Goal: Task Accomplishment & Management: Use online tool/utility

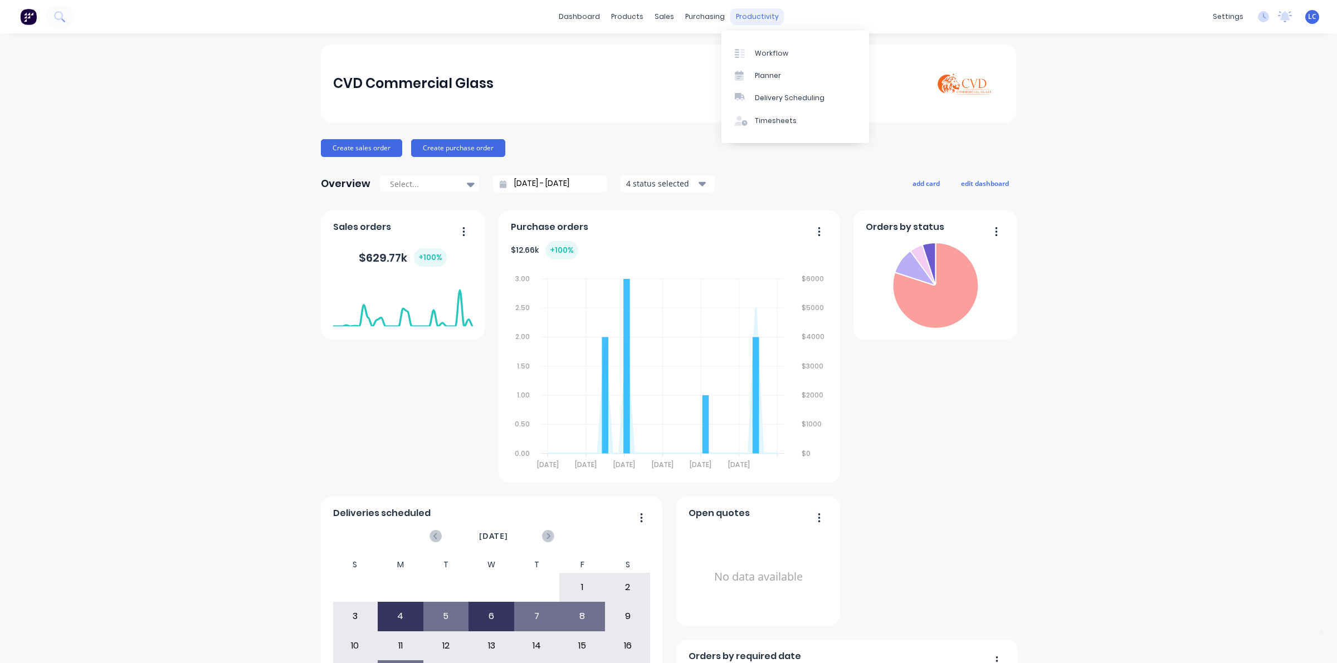
click at [734, 14] on div "productivity" at bounding box center [757, 16] width 54 height 17
click at [756, 76] on div "Planner" at bounding box center [768, 76] width 26 height 10
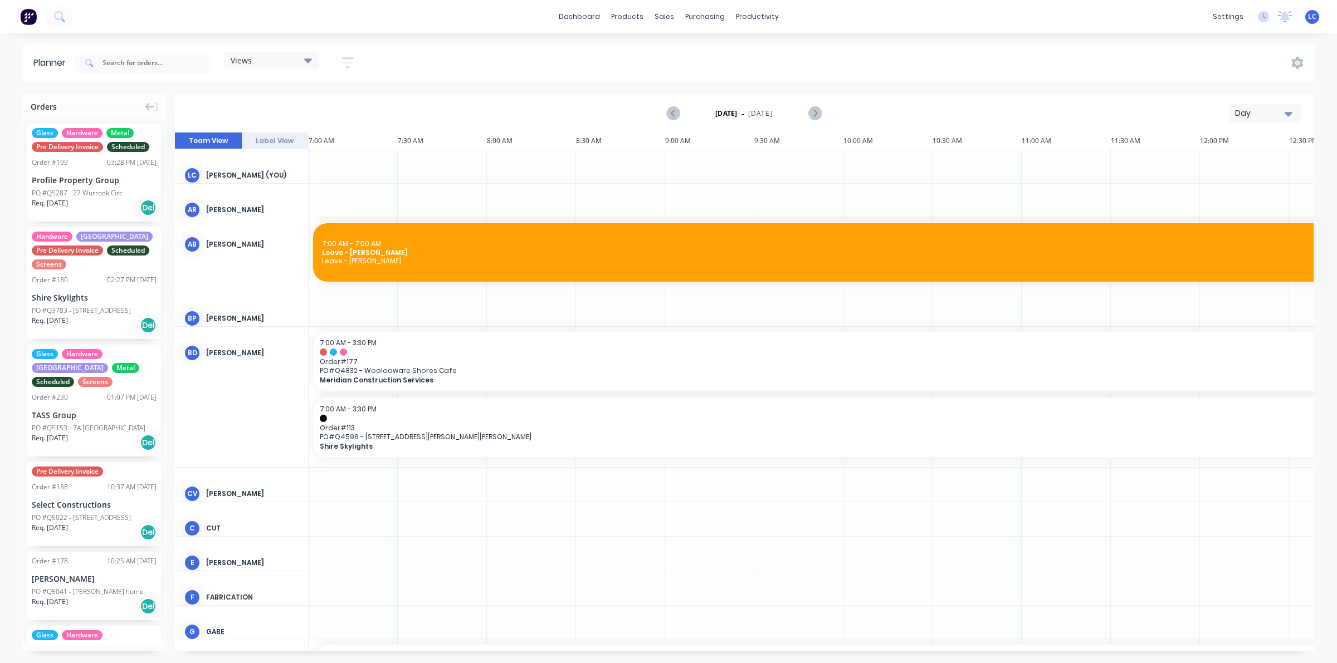
scroll to position [0, 1]
click at [309, 50] on div "Views Save new view None (Default) edit Factory edit Office edit Site edit Show…" at bounding box center [218, 62] width 294 height 33
click at [305, 56] on icon at bounding box center [308, 60] width 8 height 12
click at [246, 209] on button "Site" at bounding box center [291, 209] width 119 height 13
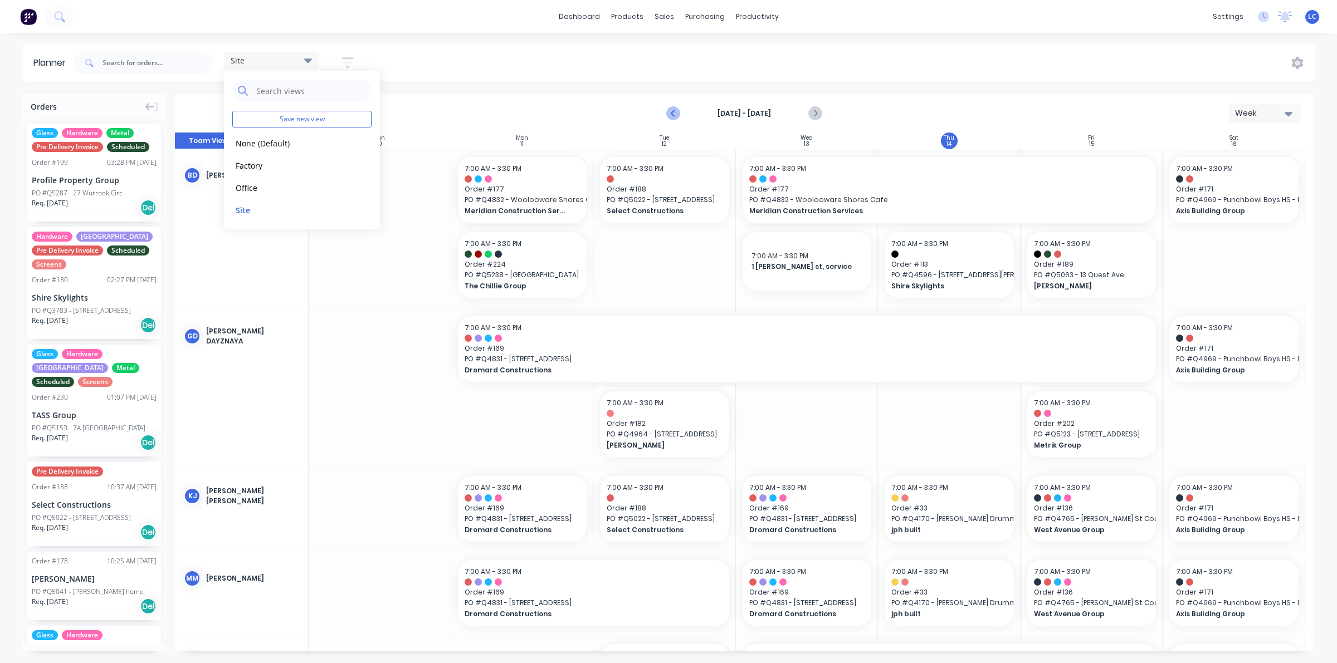
click at [670, 117] on icon "Previous page" at bounding box center [673, 113] width 13 height 13
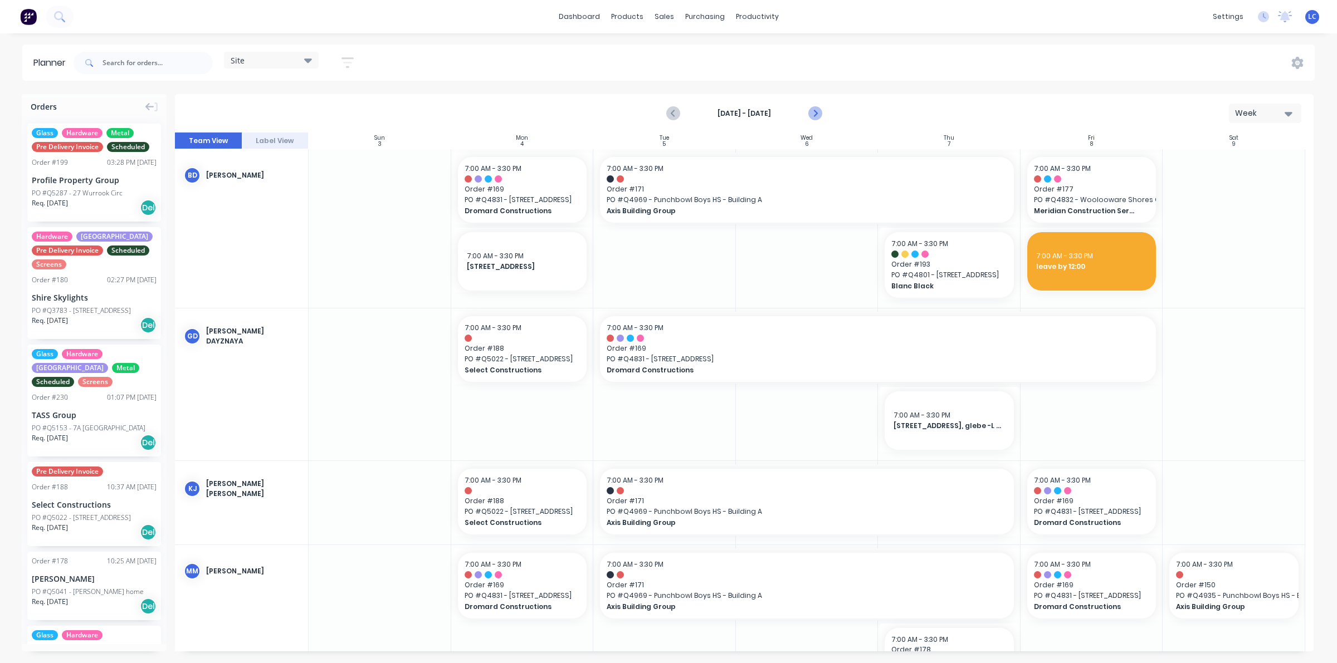
click at [814, 109] on icon "Next page" at bounding box center [814, 113] width 13 height 13
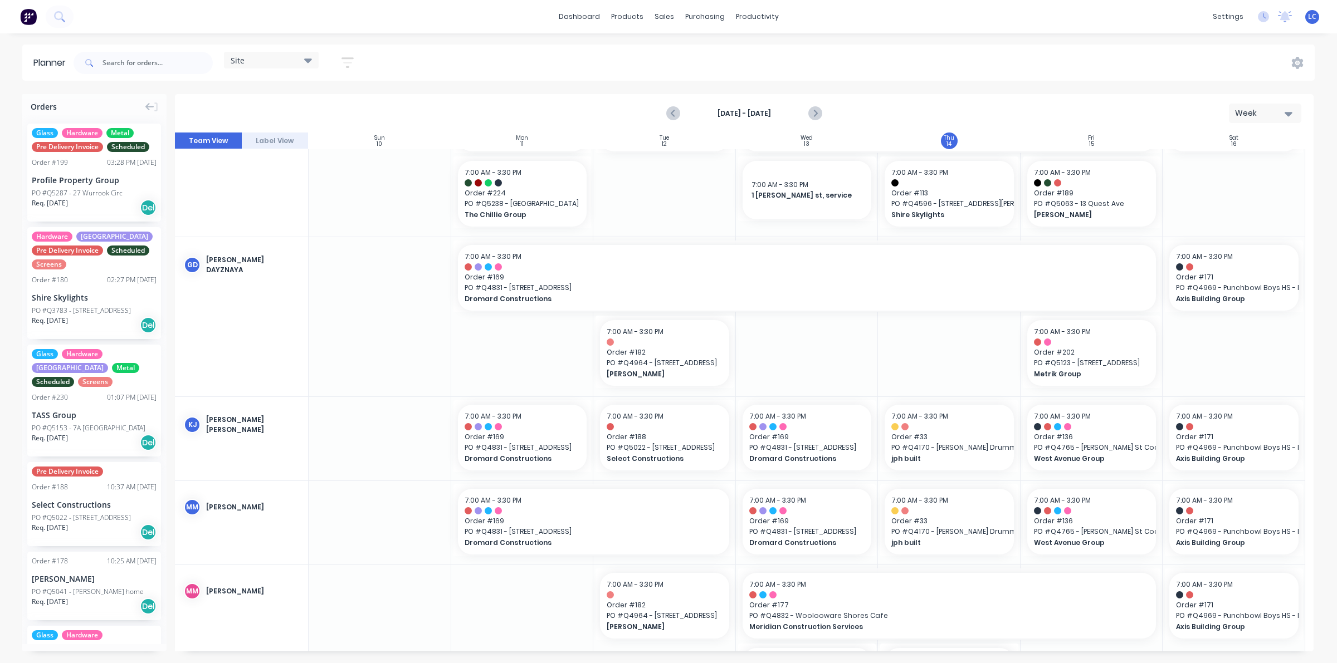
scroll to position [103, 0]
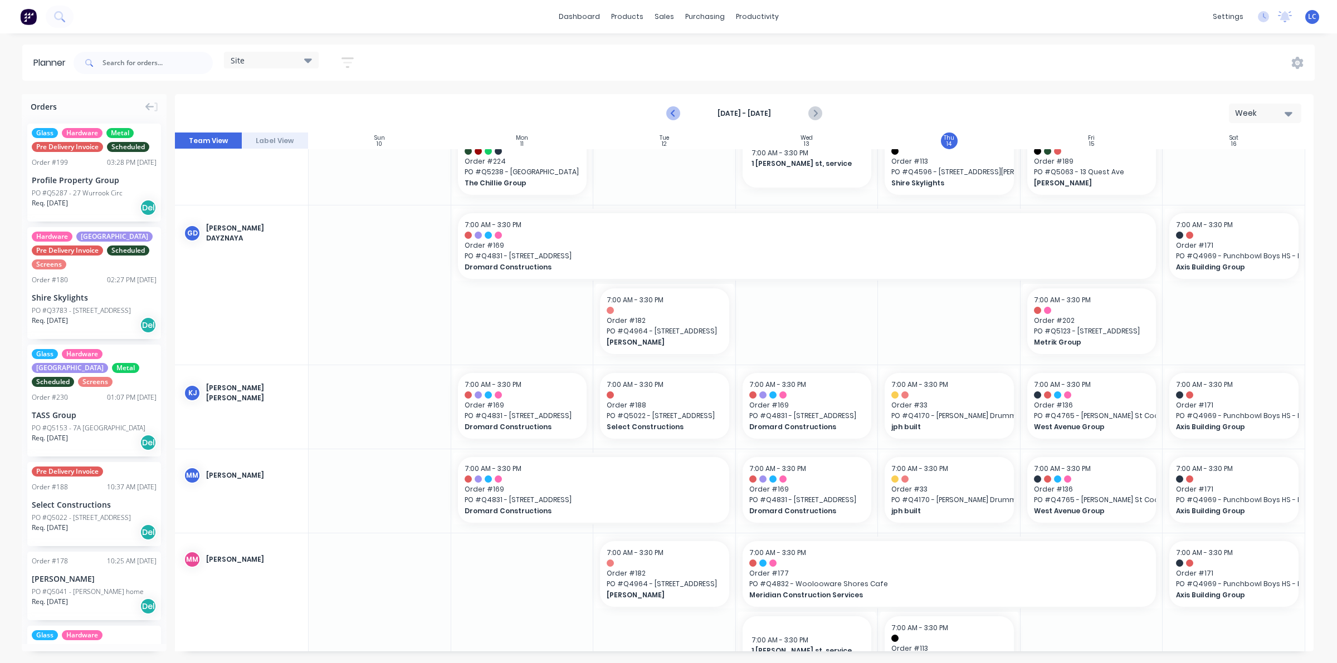
click at [674, 115] on icon "Previous page" at bounding box center [673, 113] width 5 height 9
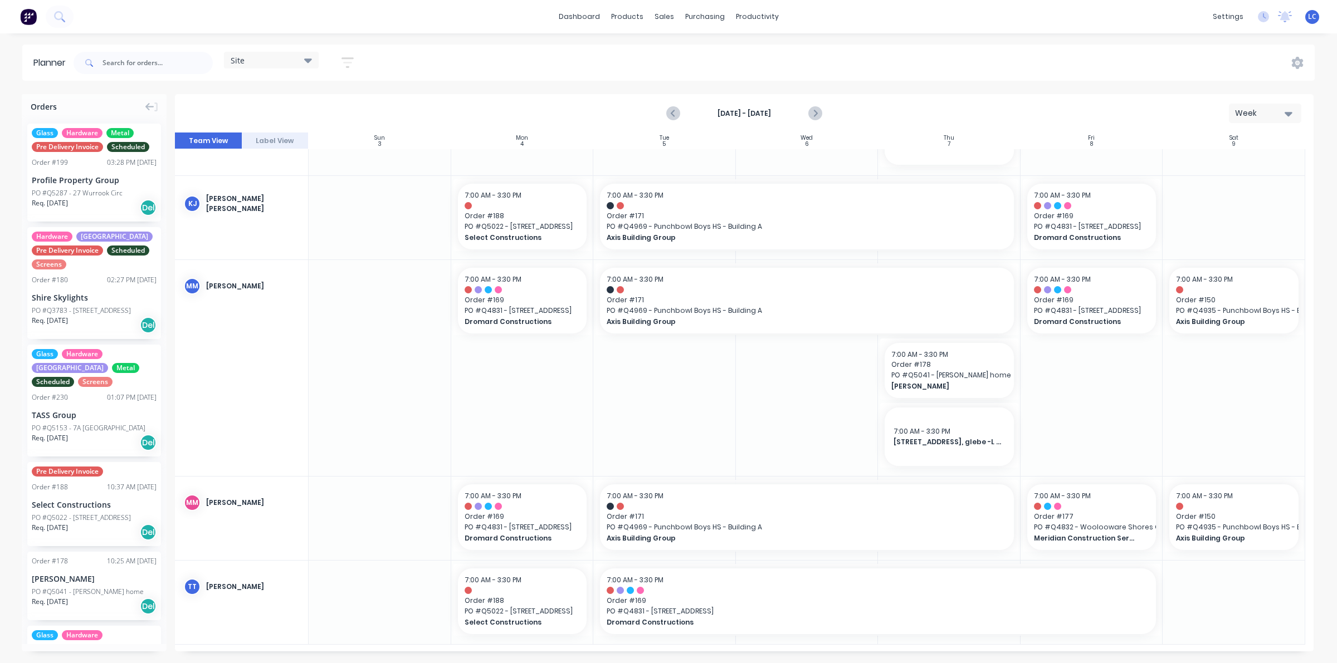
scroll to position [287, 0]
click at [812, 110] on icon "Next page" at bounding box center [814, 113] width 13 height 13
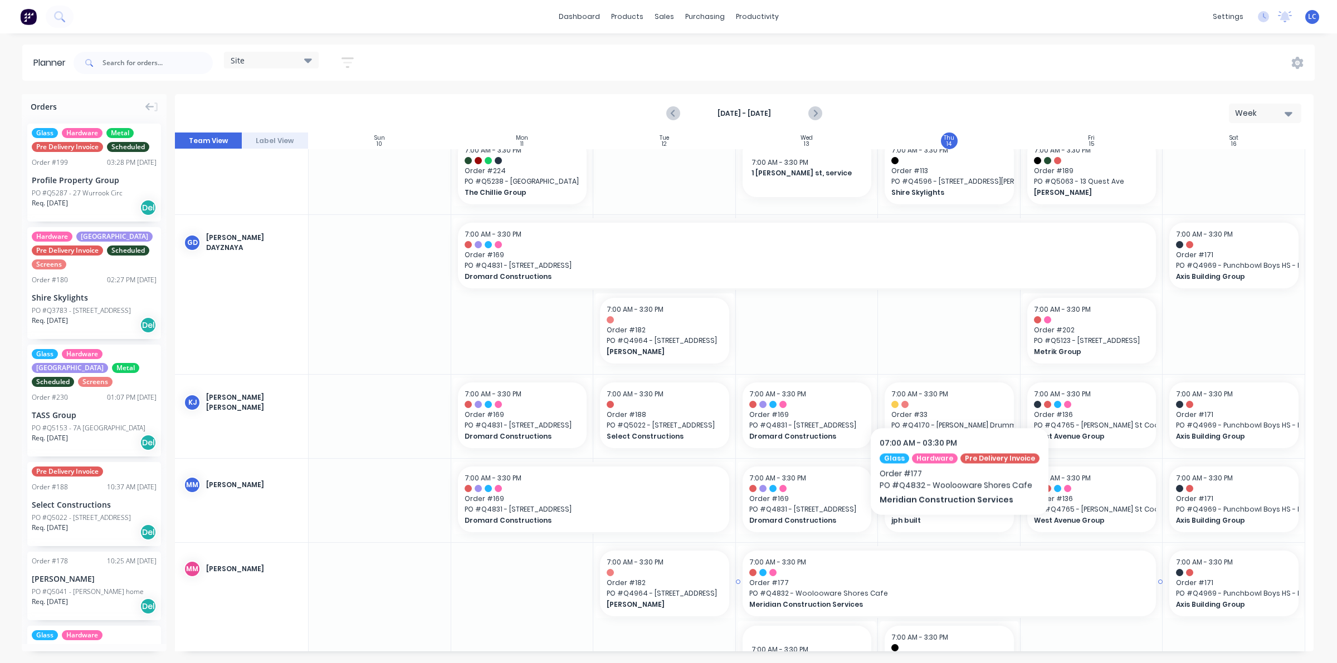
scroll to position [70, 0]
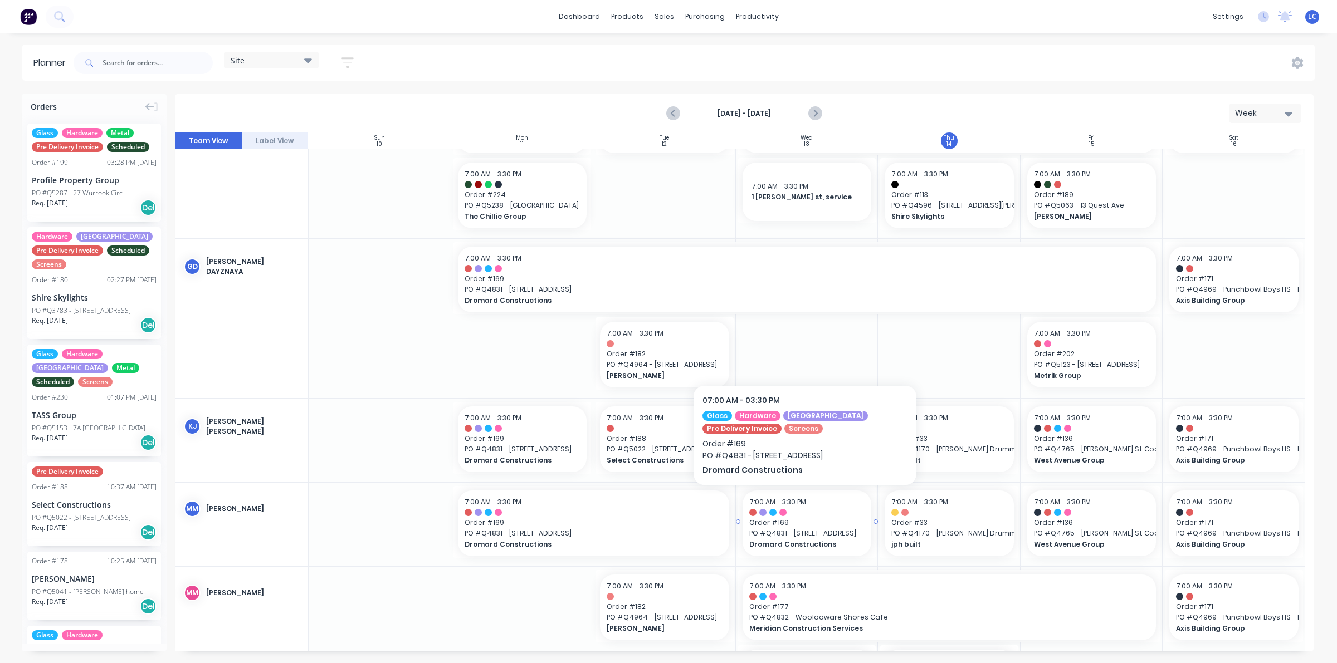
click at [789, 536] on span "PO # Q4831 - 71 The Point Rd" at bounding box center [807, 534] width 116 height 10
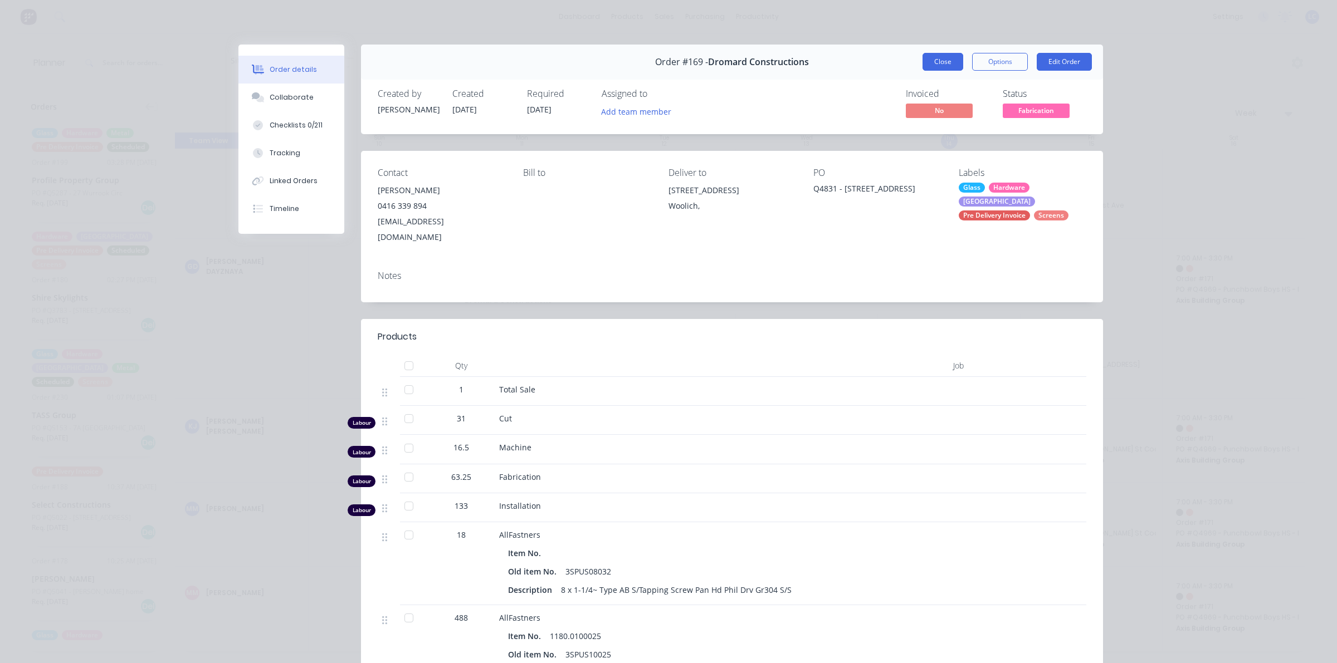
click at [934, 56] on button "Close" at bounding box center [942, 62] width 41 height 18
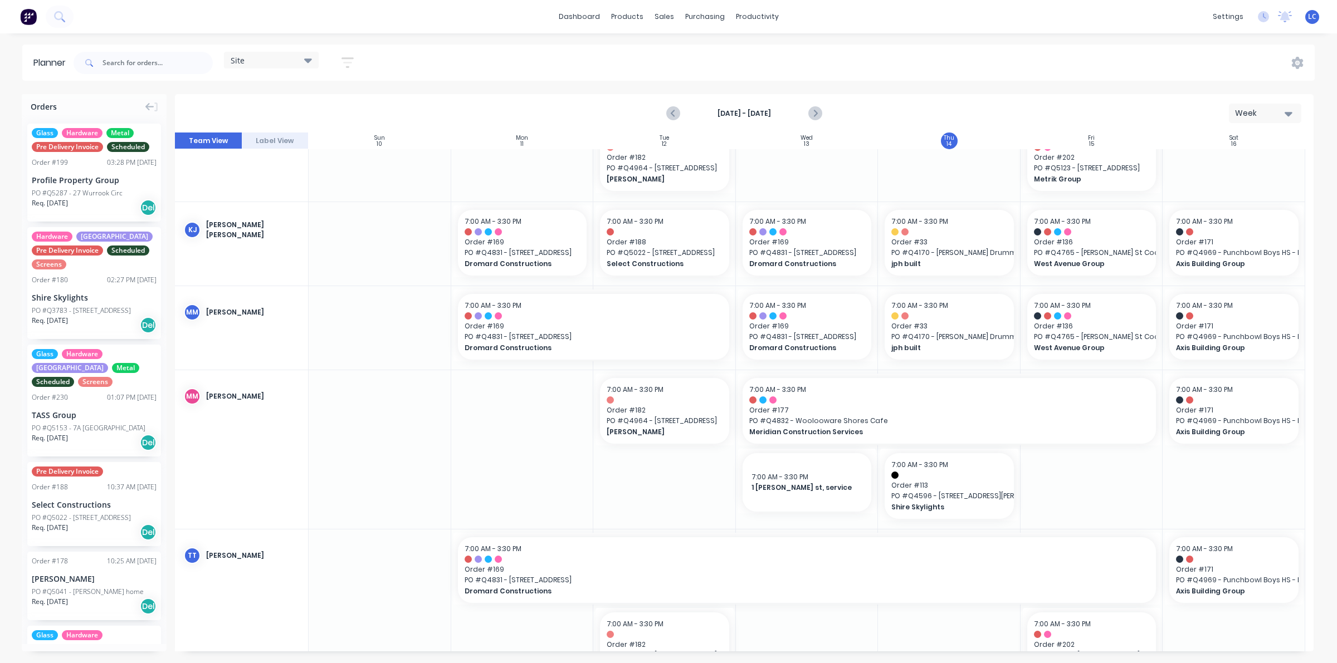
scroll to position [242, 0]
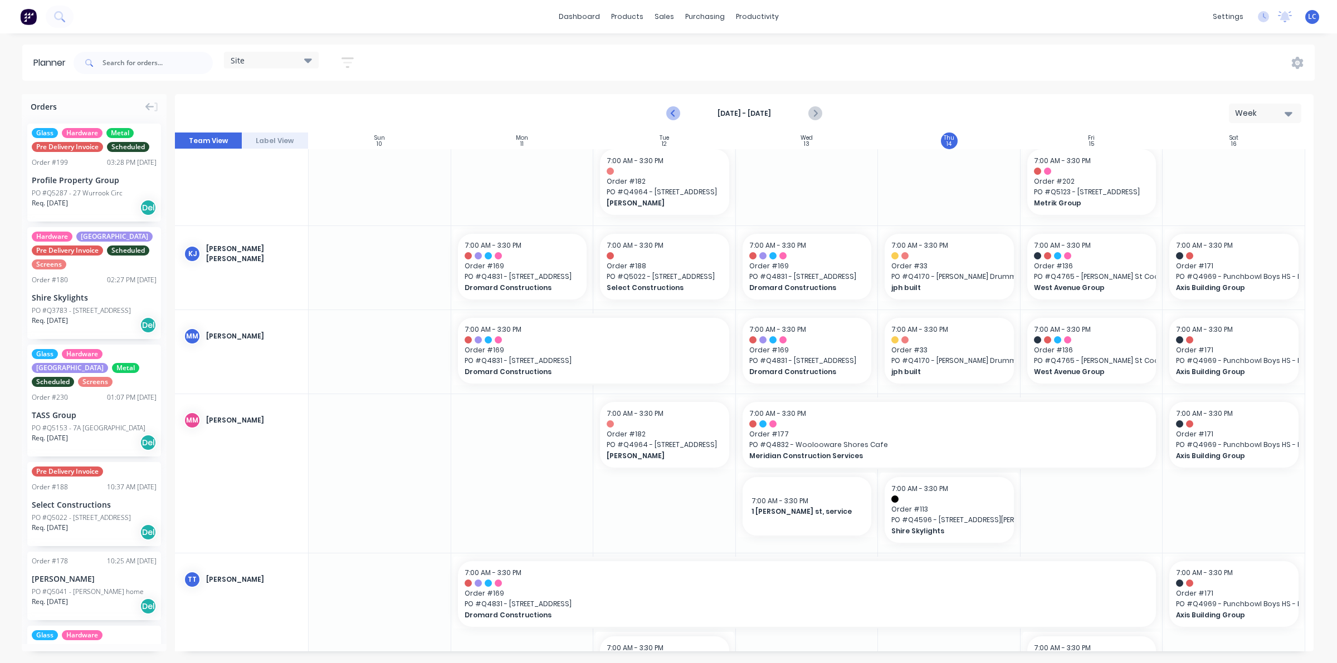
click at [668, 109] on icon "Previous page" at bounding box center [673, 113] width 13 height 13
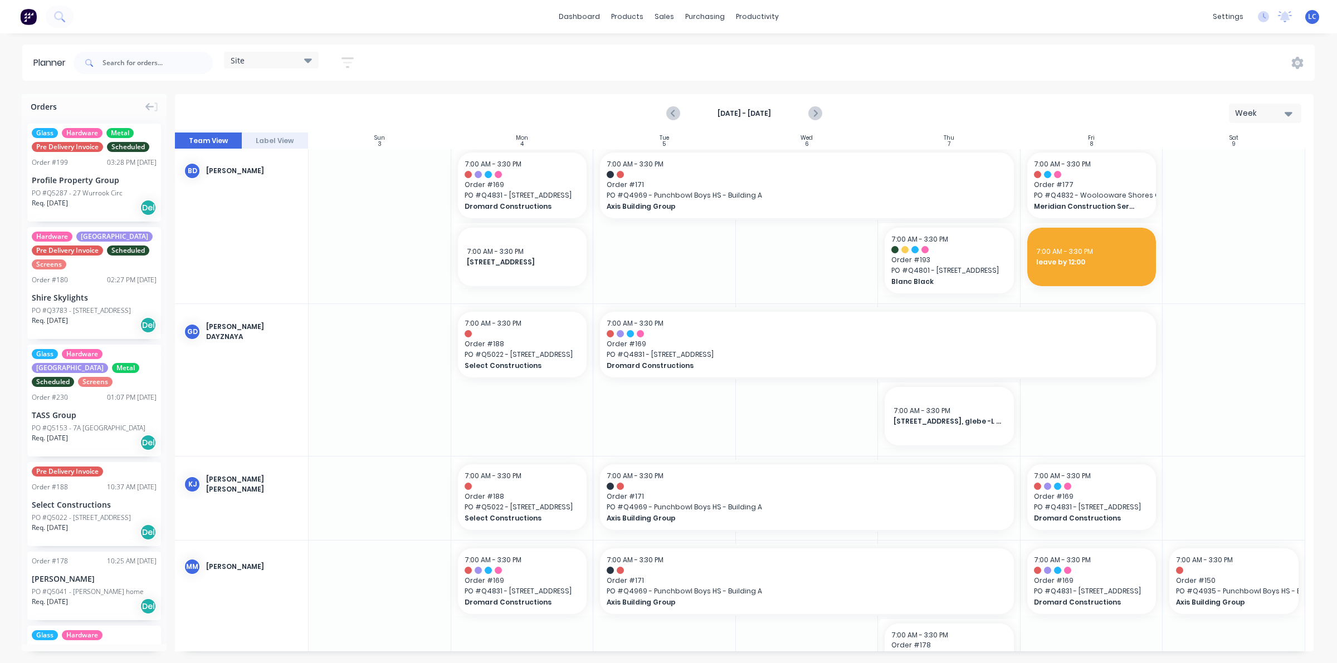
scroll to position [0, 0]
